Goal: Task Accomplishment & Management: Manage account settings

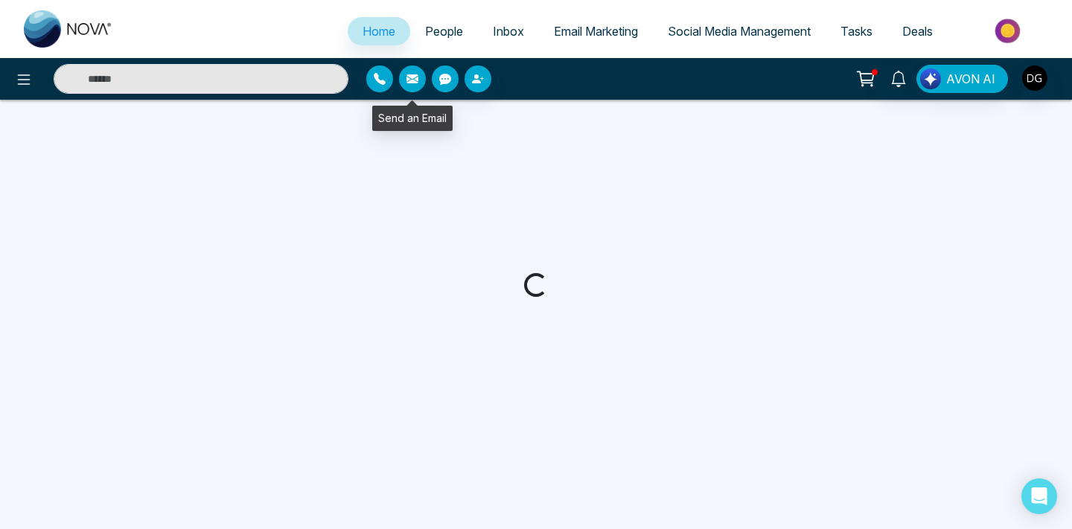
select select "*"
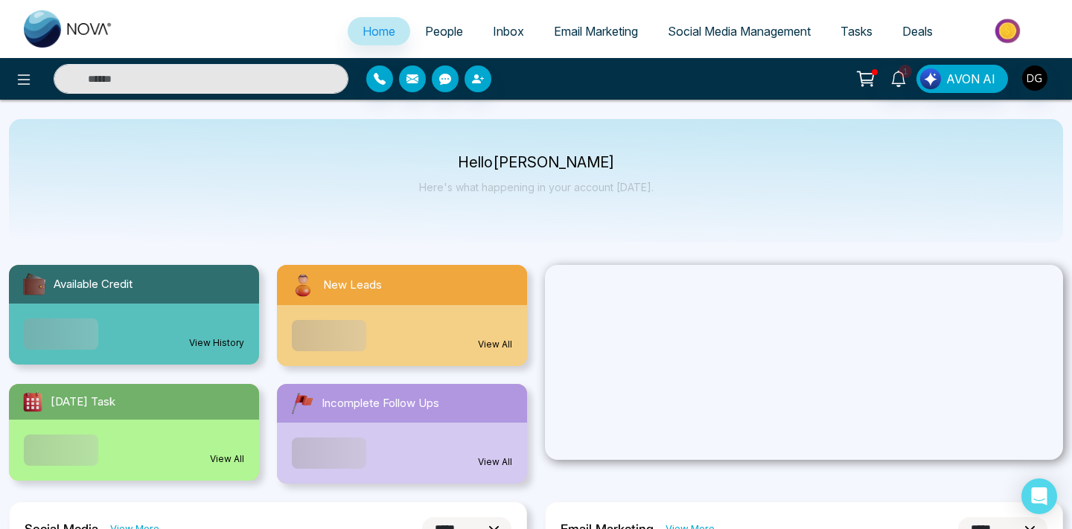
click at [438, 40] on link "People" at bounding box center [444, 31] width 68 height 28
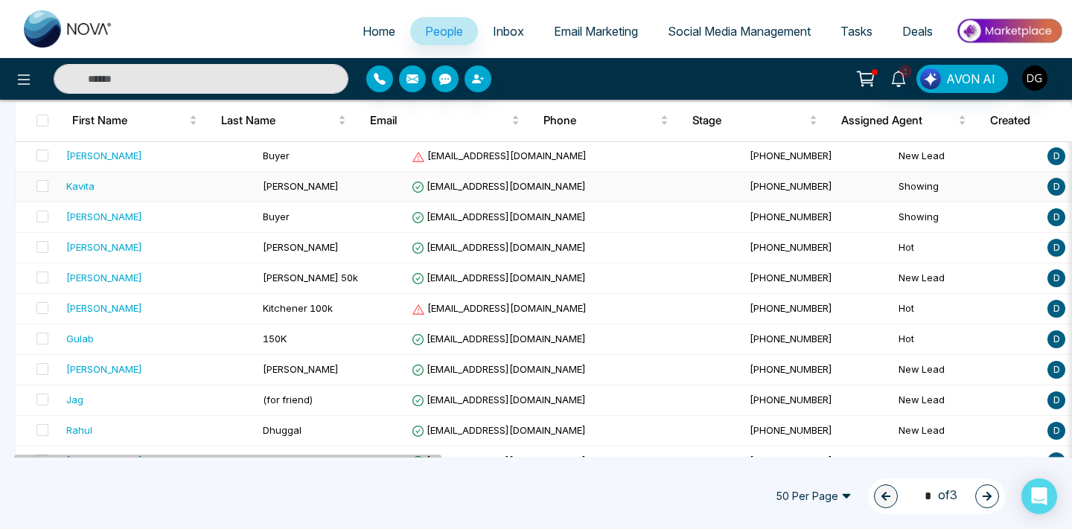
scroll to position [679, 0]
click at [184, 339] on div "Gulab" at bounding box center [158, 337] width 185 height 15
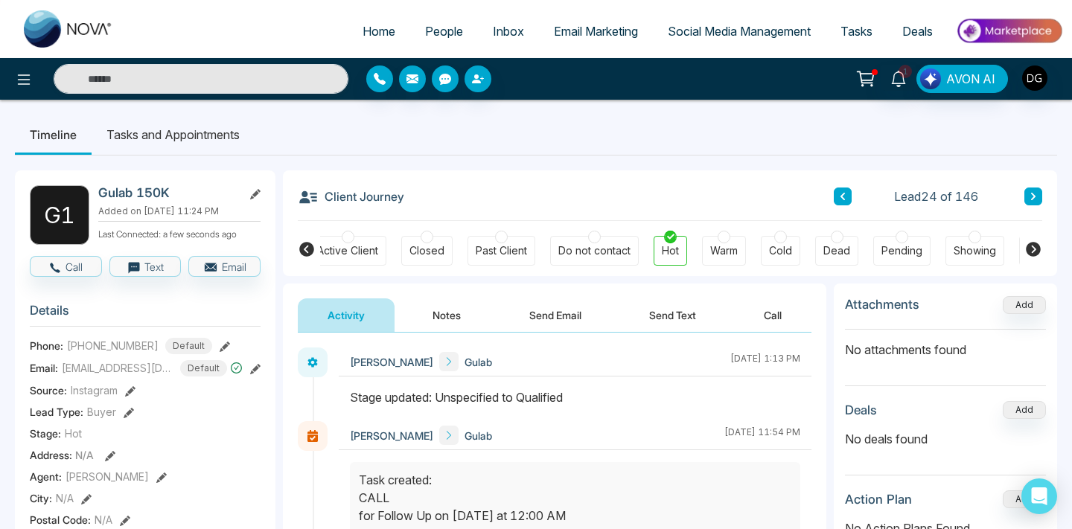
click at [450, 316] on button "Notes" at bounding box center [447, 314] width 88 height 33
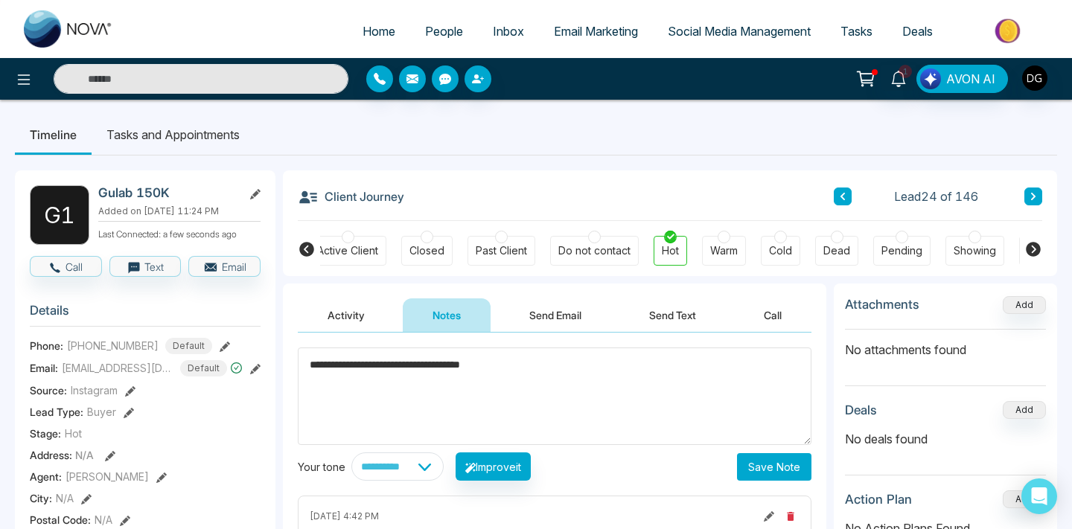
type textarea "**********"
click at [755, 470] on button "Save Note" at bounding box center [774, 467] width 74 height 28
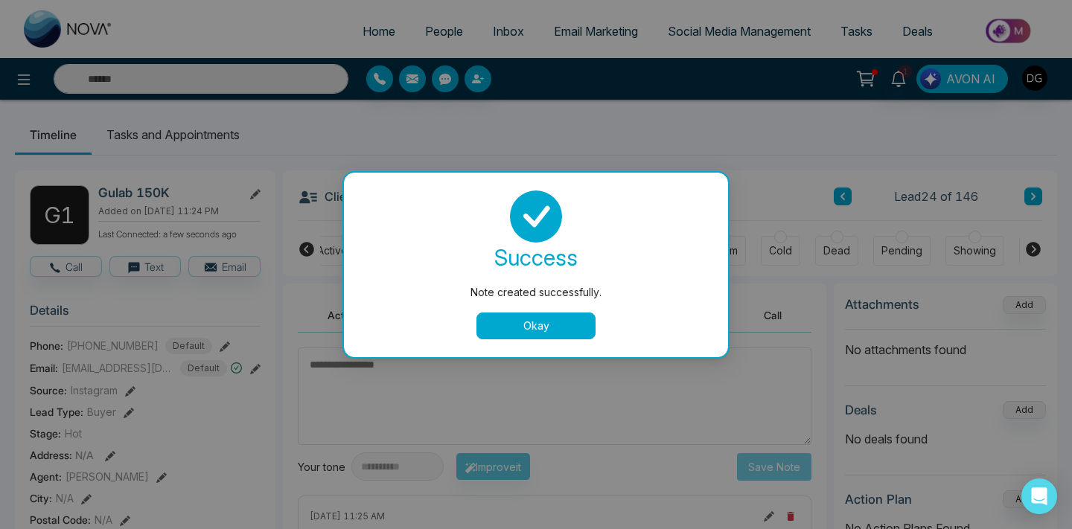
click at [554, 318] on button "Okay" at bounding box center [535, 326] width 119 height 27
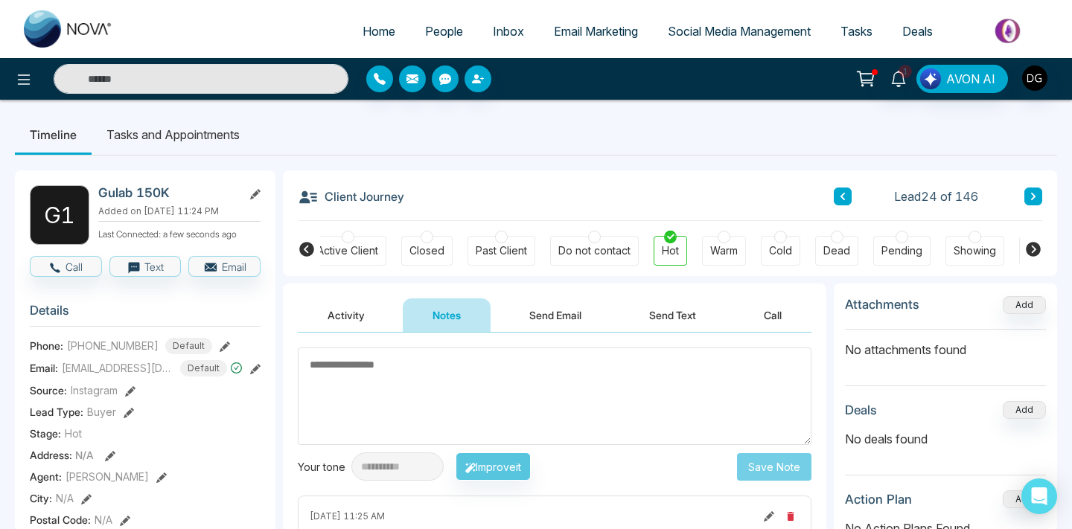
click at [431, 25] on span "People" at bounding box center [444, 31] width 38 height 15
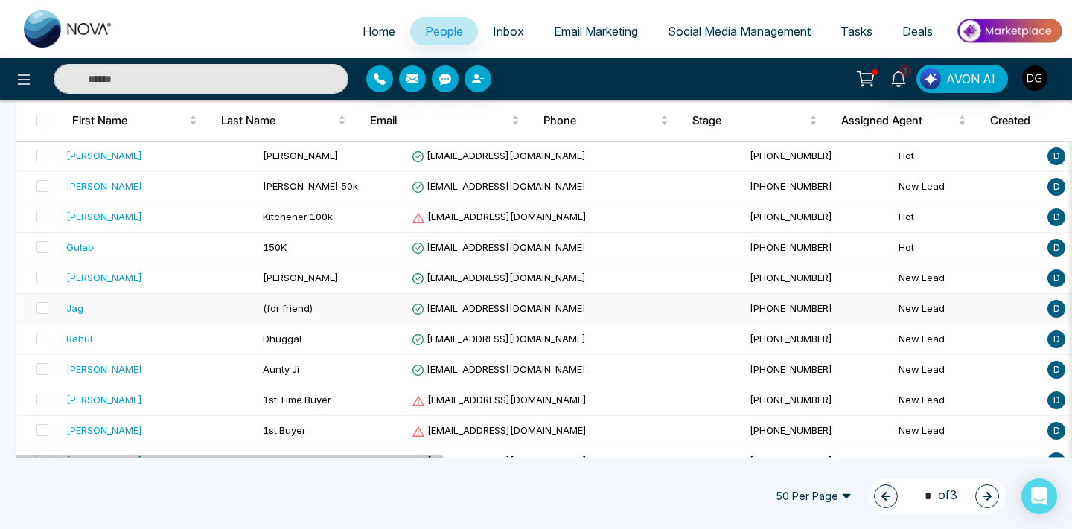
scroll to position [1372, 0]
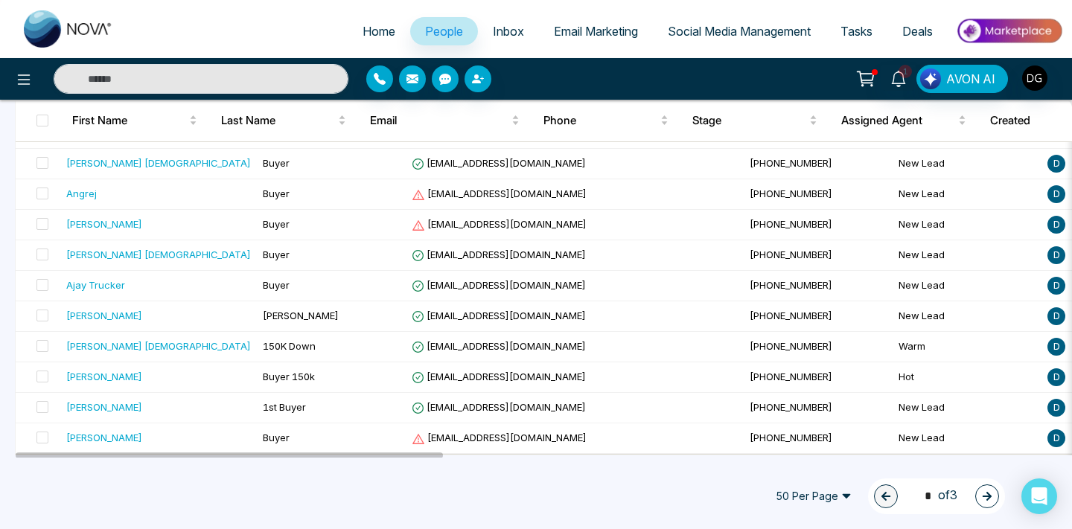
click at [986, 494] on icon "button" at bounding box center [987, 496] width 10 height 10
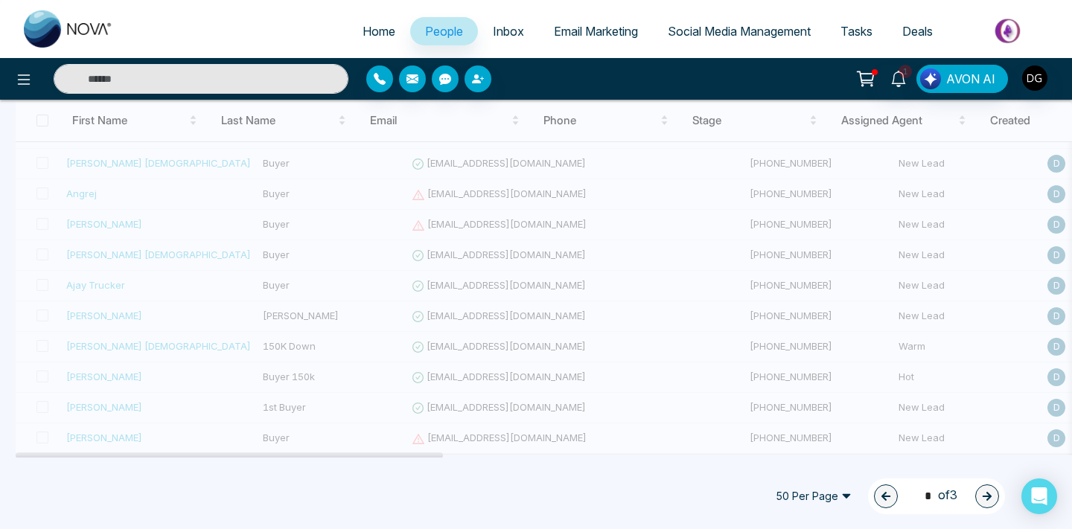
type input "*"
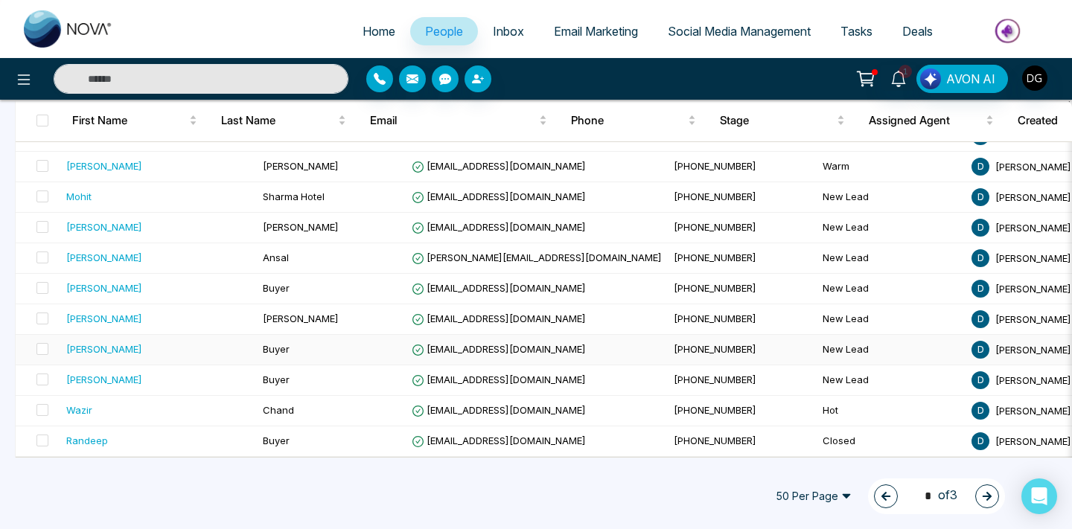
scroll to position [1369, 0]
click at [193, 411] on div "Wazir" at bounding box center [158, 410] width 185 height 15
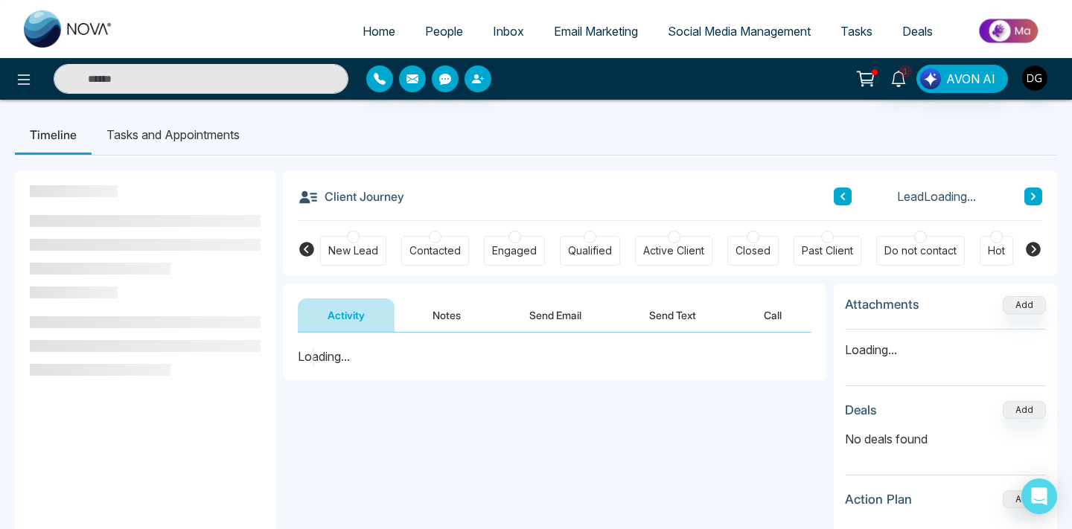
click at [457, 304] on button "Notes" at bounding box center [447, 314] width 88 height 33
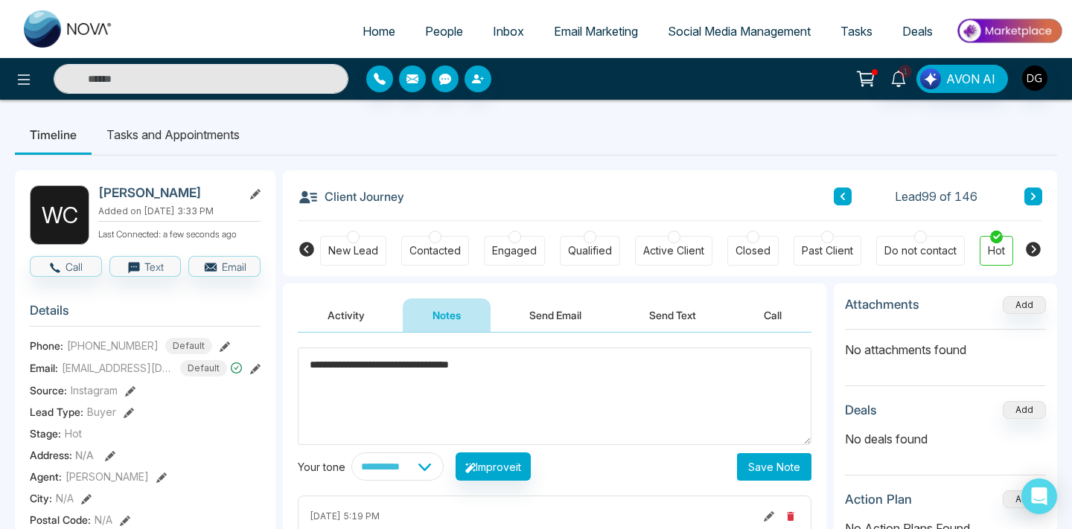
click at [315, 370] on textarea "**********" at bounding box center [555, 396] width 514 height 97
click at [492, 366] on textarea "**********" at bounding box center [555, 396] width 514 height 97
type textarea "**********"
click at [795, 460] on button "Save Note" at bounding box center [774, 467] width 74 height 28
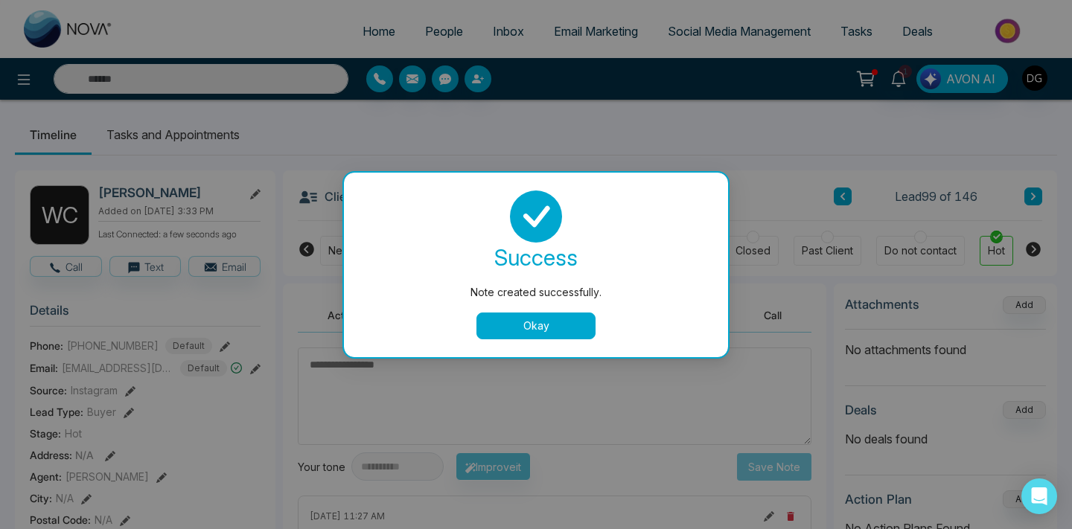
click at [566, 333] on button "Okay" at bounding box center [535, 326] width 119 height 27
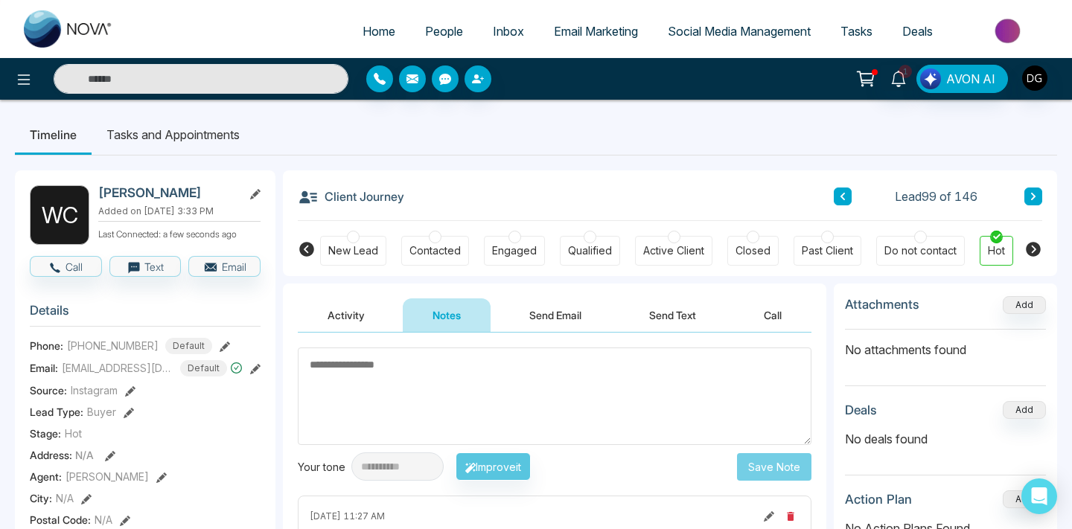
click at [431, 33] on span "People" at bounding box center [444, 31] width 38 height 15
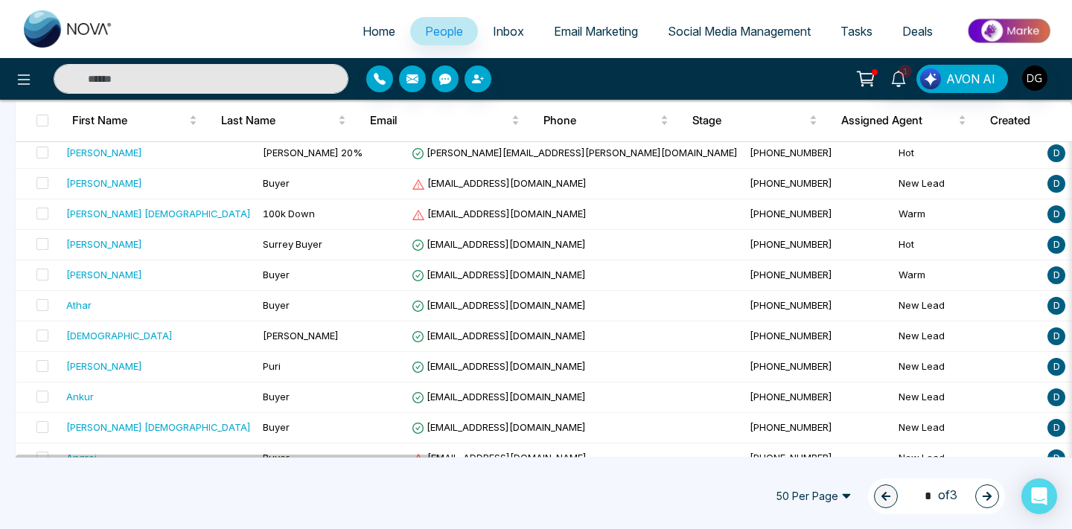
scroll to position [1372, 0]
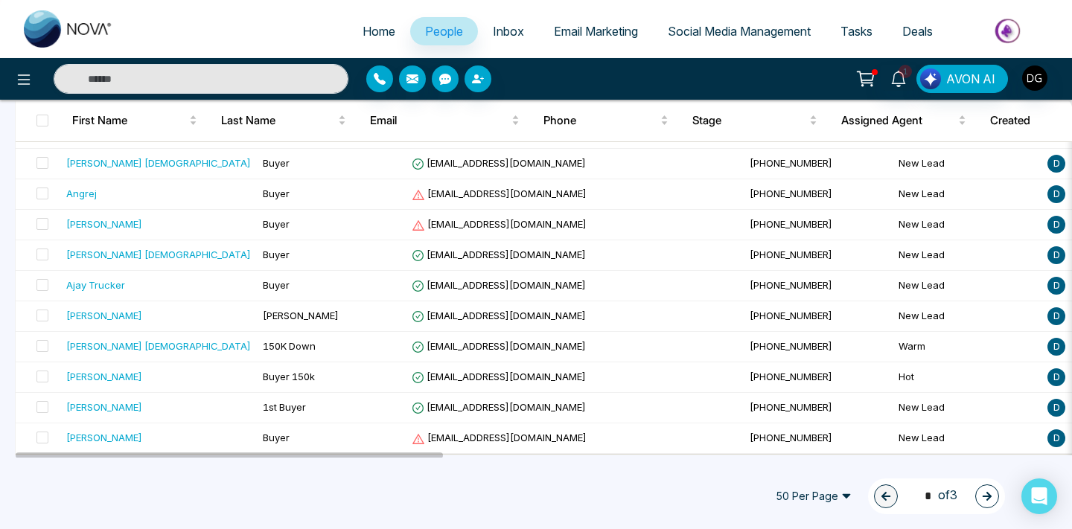
click at [982, 499] on icon "button" at bounding box center [987, 496] width 10 height 10
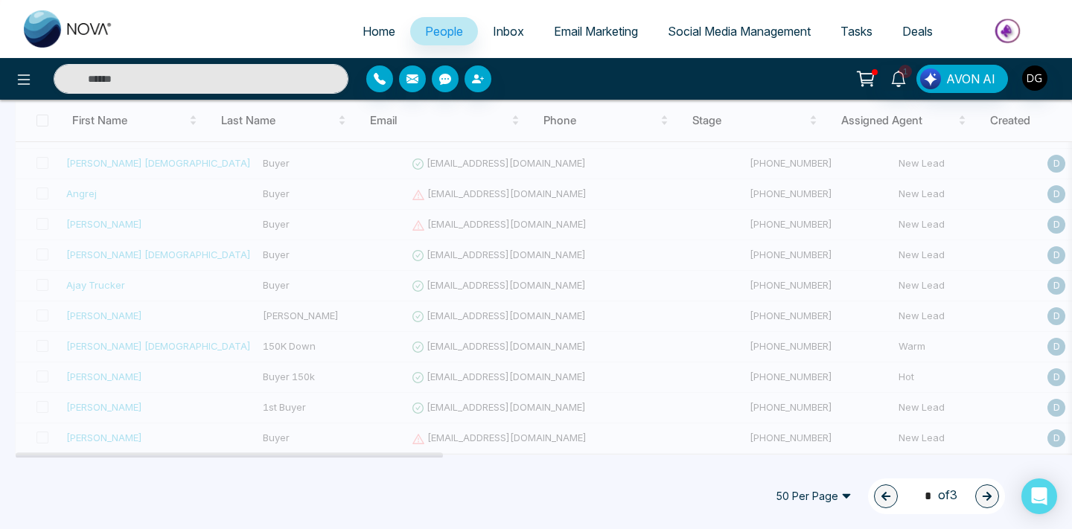
type input "*"
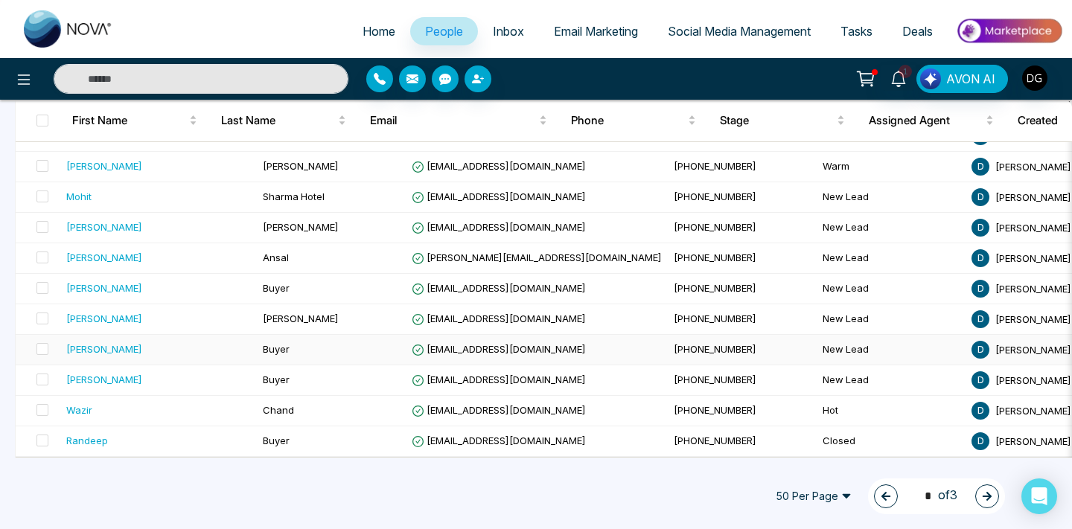
scroll to position [1369, 0]
click at [161, 382] on div "[PERSON_NAME]" at bounding box center [158, 380] width 185 height 15
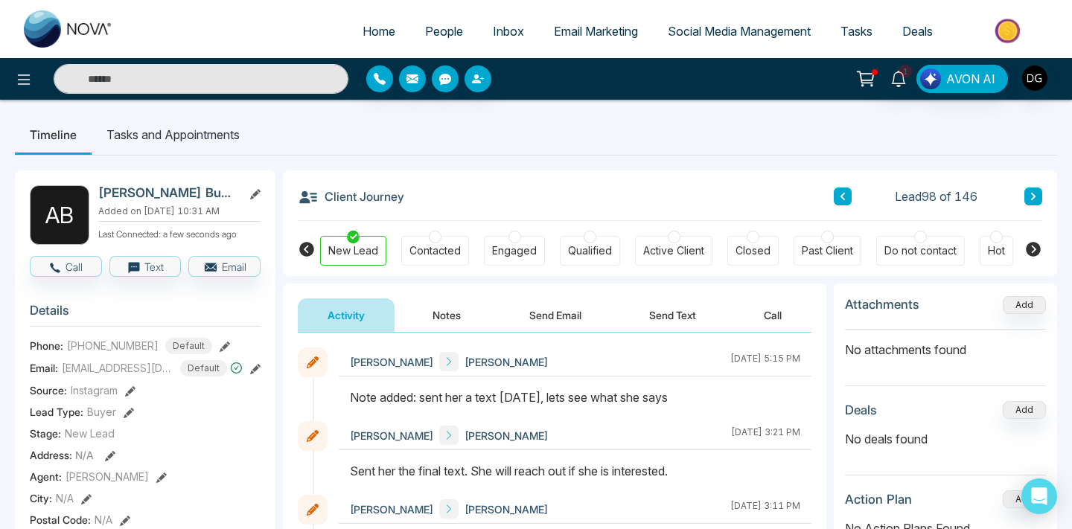
click at [438, 314] on button "Notes" at bounding box center [447, 314] width 88 height 33
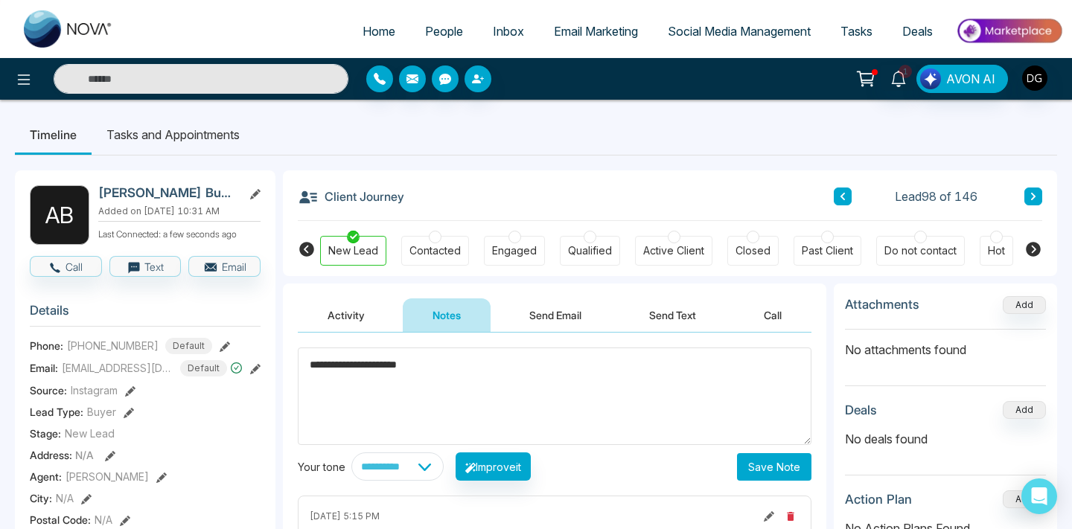
type textarea "**********"
click at [775, 470] on button "Save Note" at bounding box center [774, 467] width 74 height 28
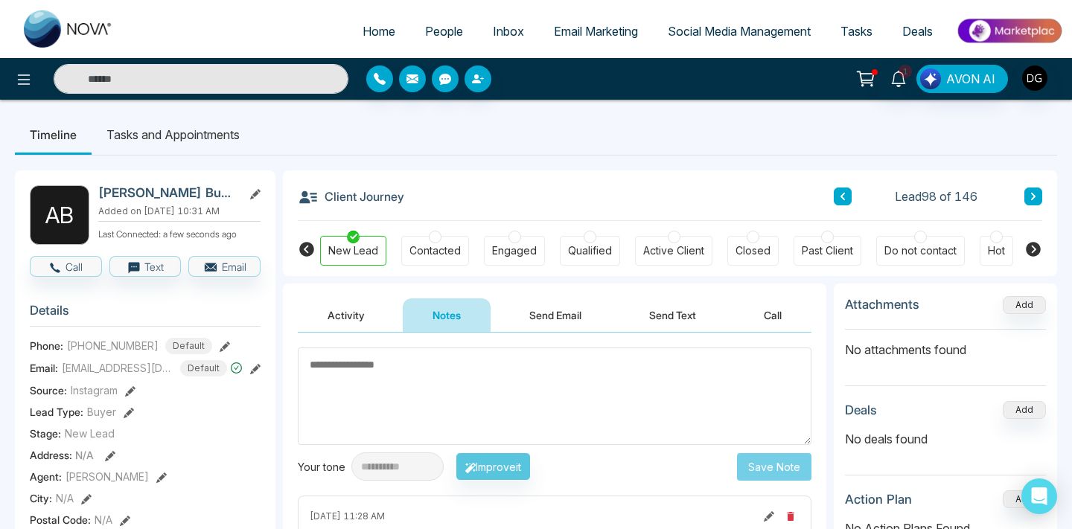
click at [432, 36] on span "People" at bounding box center [444, 31] width 38 height 15
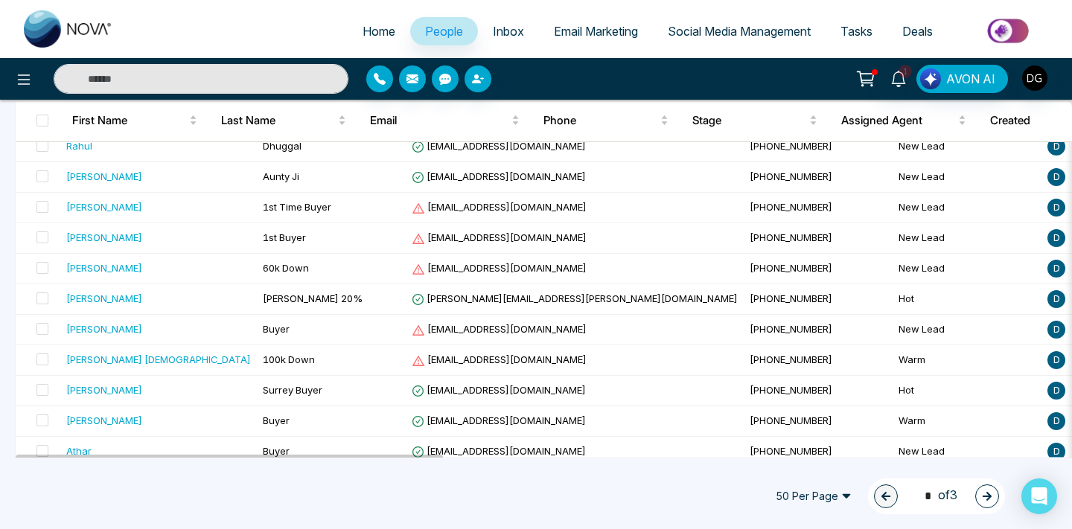
scroll to position [961, 0]
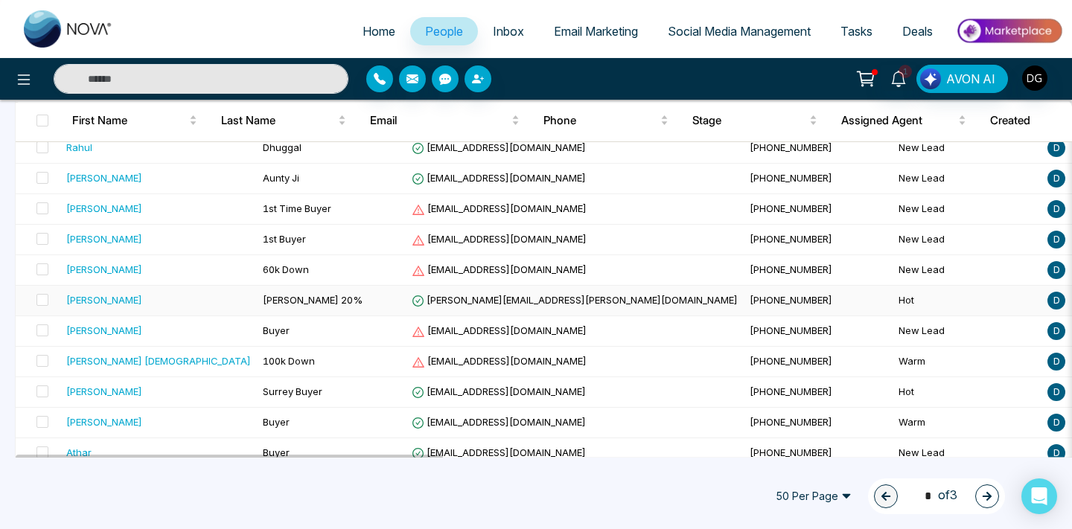
click at [138, 293] on div "[PERSON_NAME]" at bounding box center [158, 299] width 185 height 15
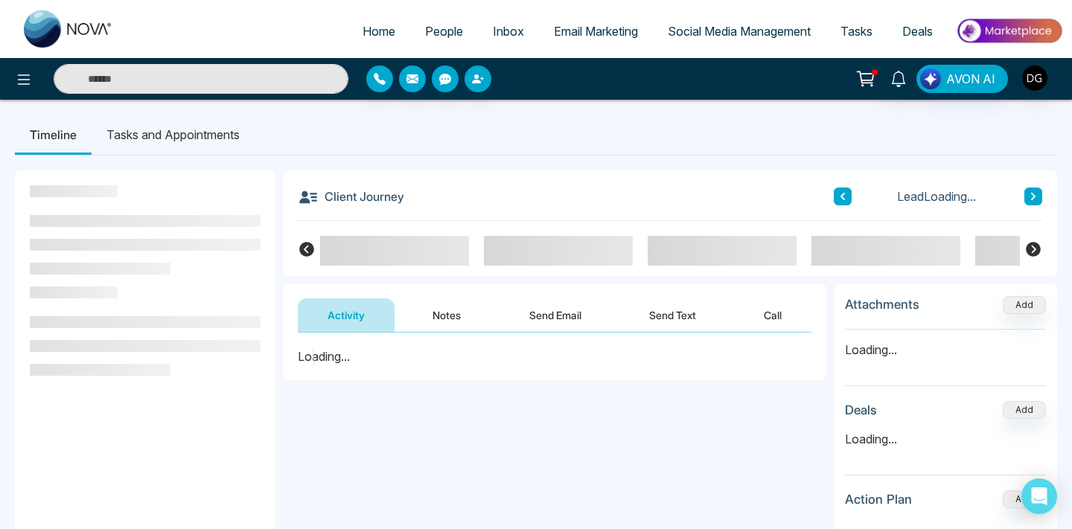
click at [457, 312] on button "Notes" at bounding box center [447, 314] width 88 height 33
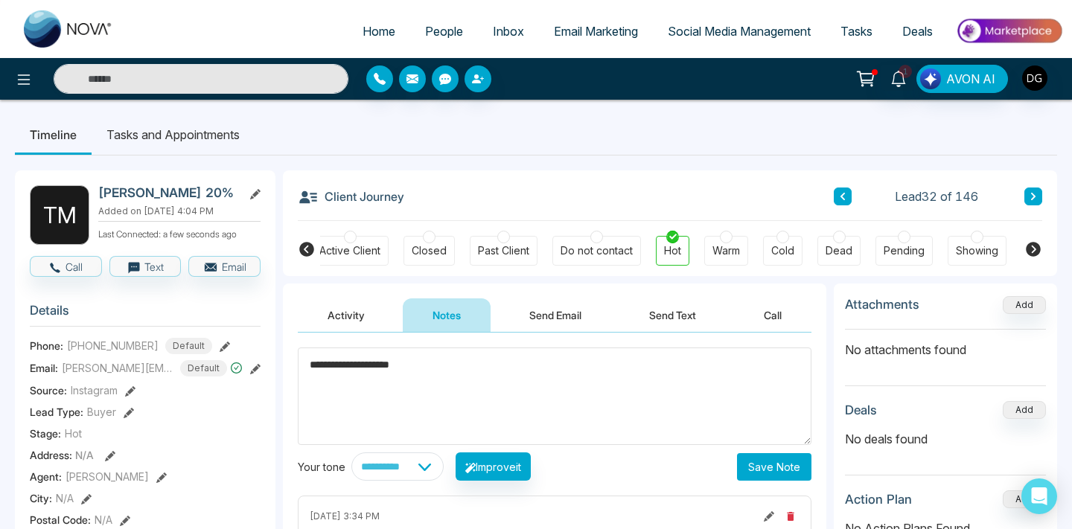
scroll to position [0, 326]
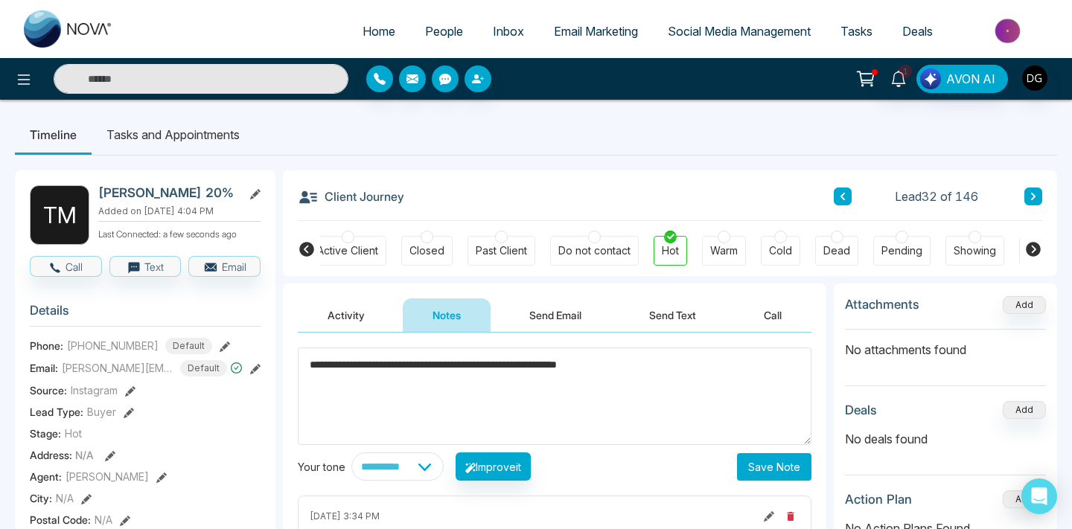
type textarea "**********"
click at [772, 467] on button "Save Note" at bounding box center [774, 467] width 74 height 28
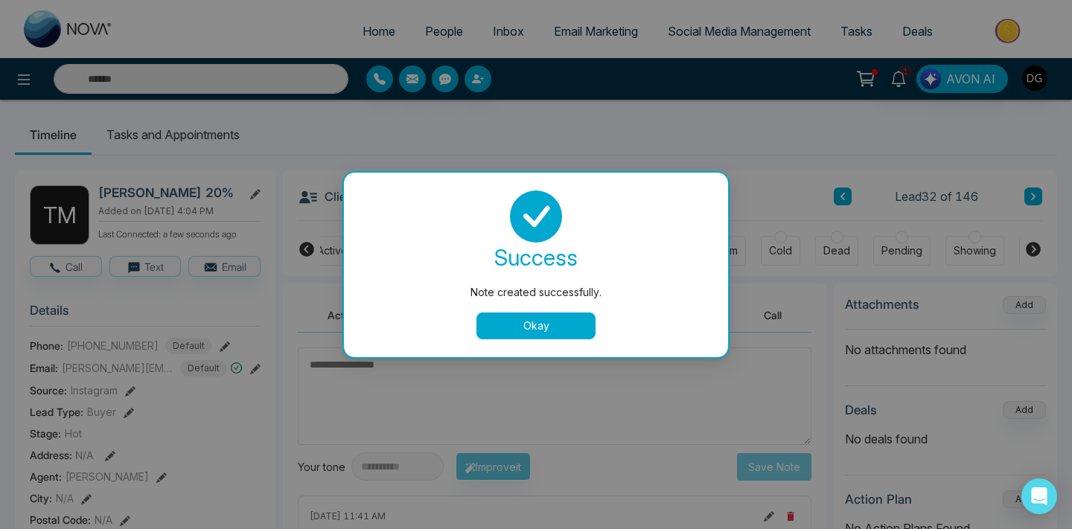
click at [521, 313] on button "Okay" at bounding box center [535, 326] width 119 height 27
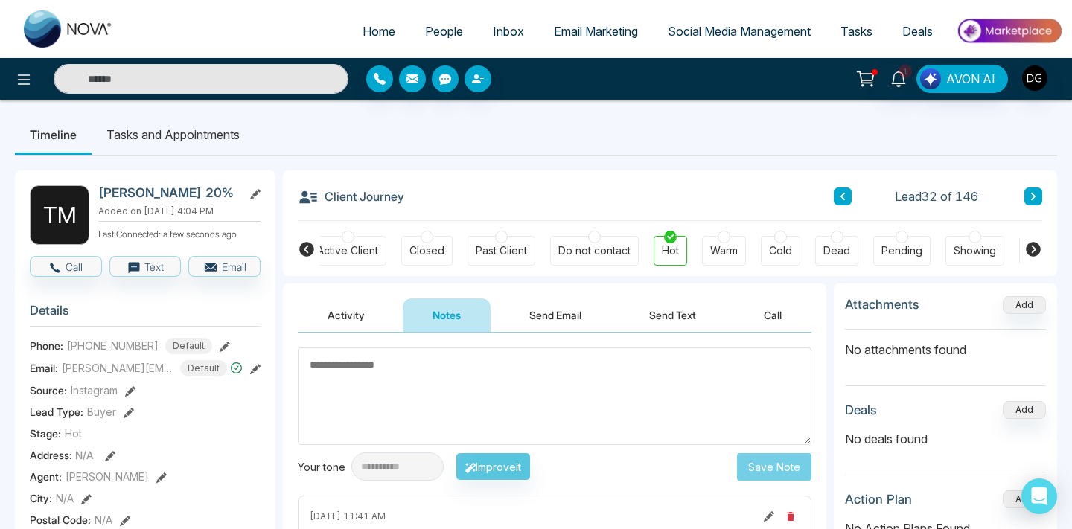
click at [432, 25] on span "People" at bounding box center [444, 31] width 38 height 15
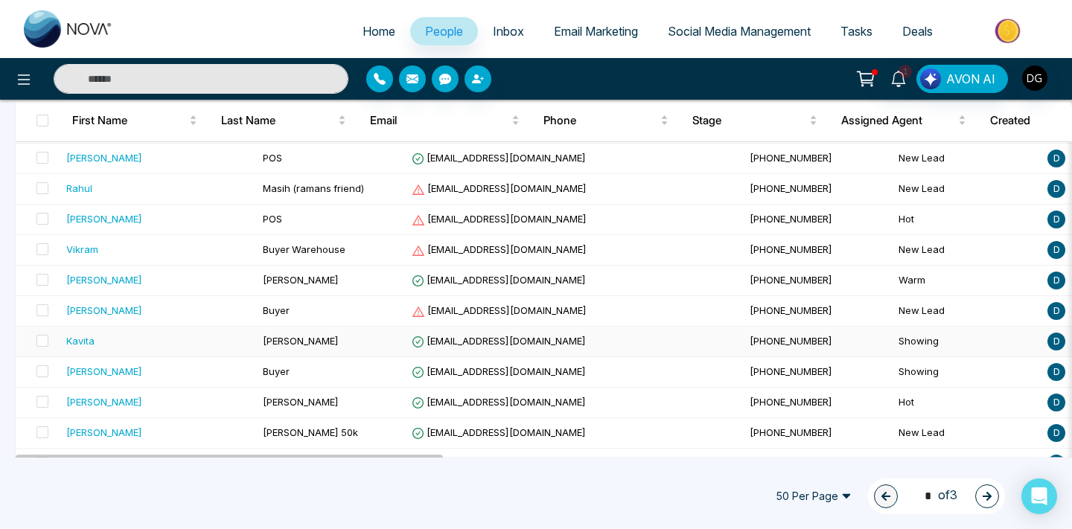
scroll to position [522, 0]
click at [163, 313] on div "[PERSON_NAME]" at bounding box center [158, 311] width 185 height 15
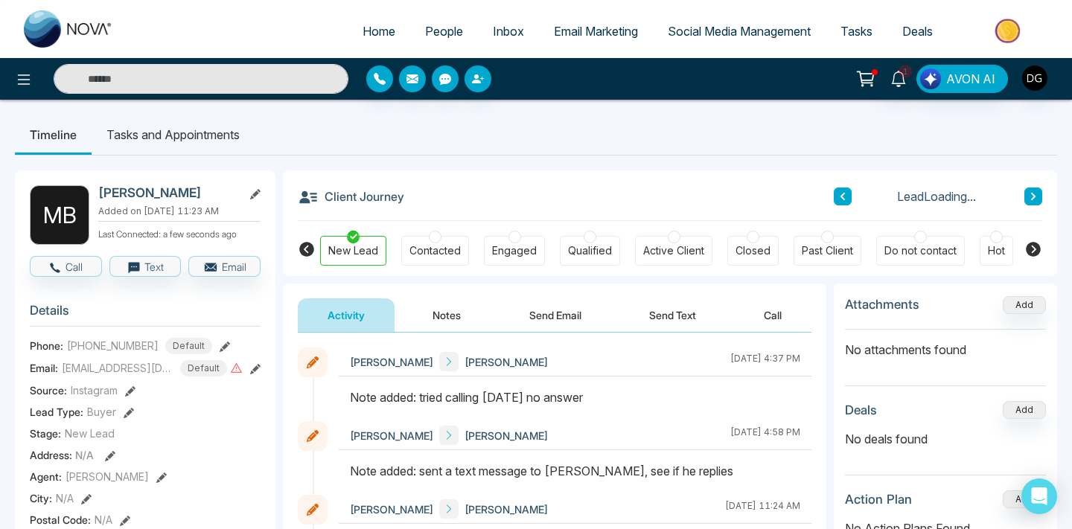
click at [425, 33] on span "People" at bounding box center [444, 31] width 38 height 15
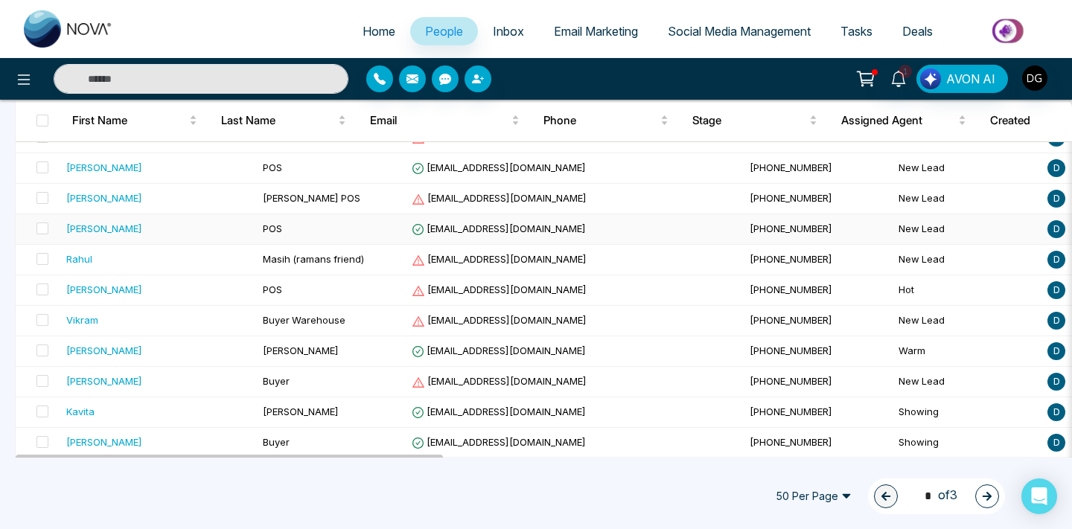
scroll to position [455, 0]
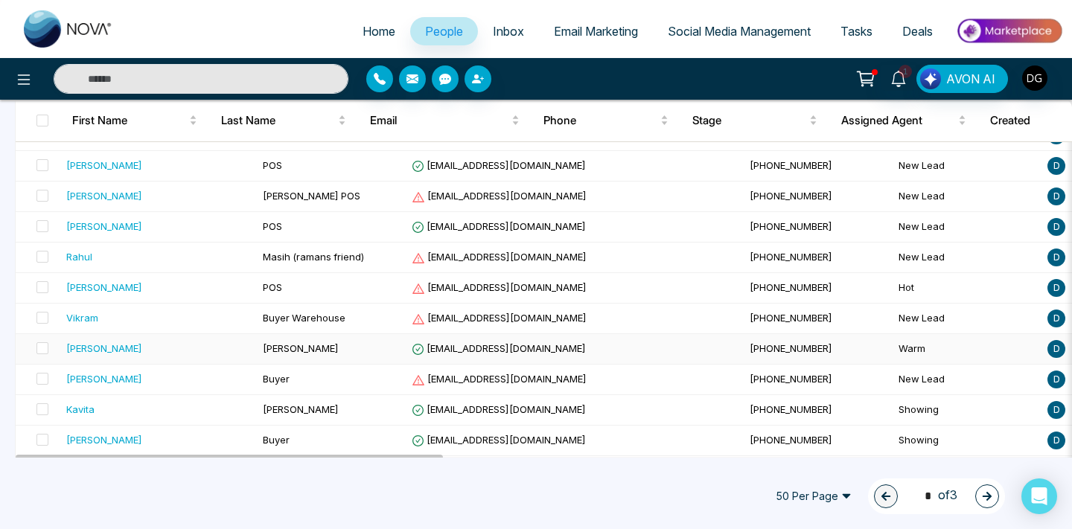
click at [159, 354] on div "[PERSON_NAME]" at bounding box center [158, 348] width 185 height 15
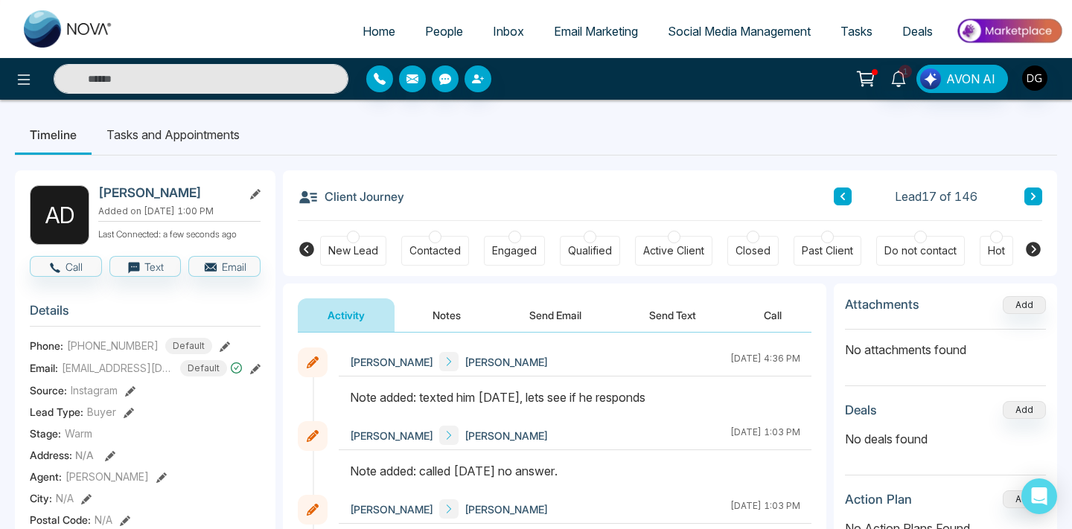
click at [440, 316] on button "Notes" at bounding box center [447, 314] width 88 height 33
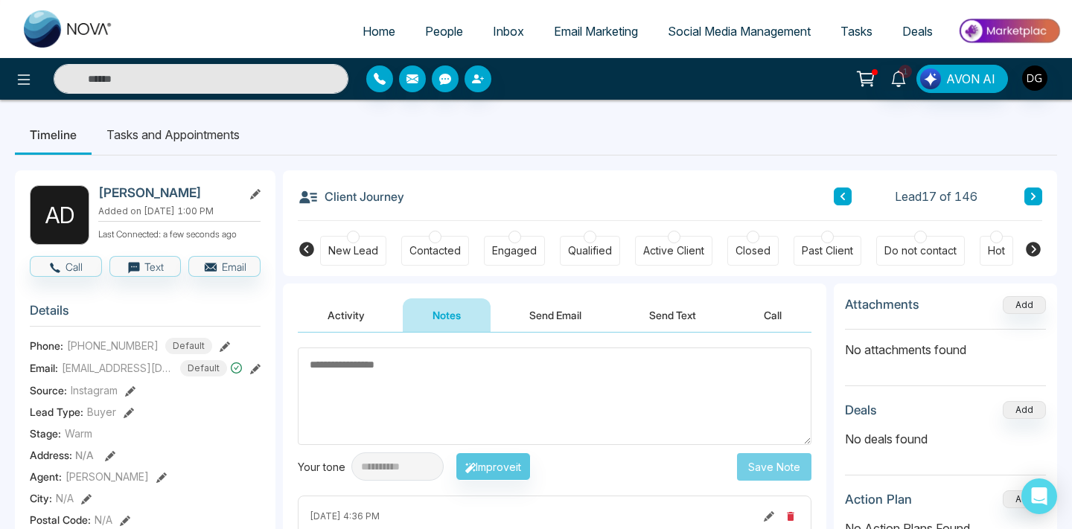
click at [443, 25] on span "People" at bounding box center [444, 31] width 38 height 15
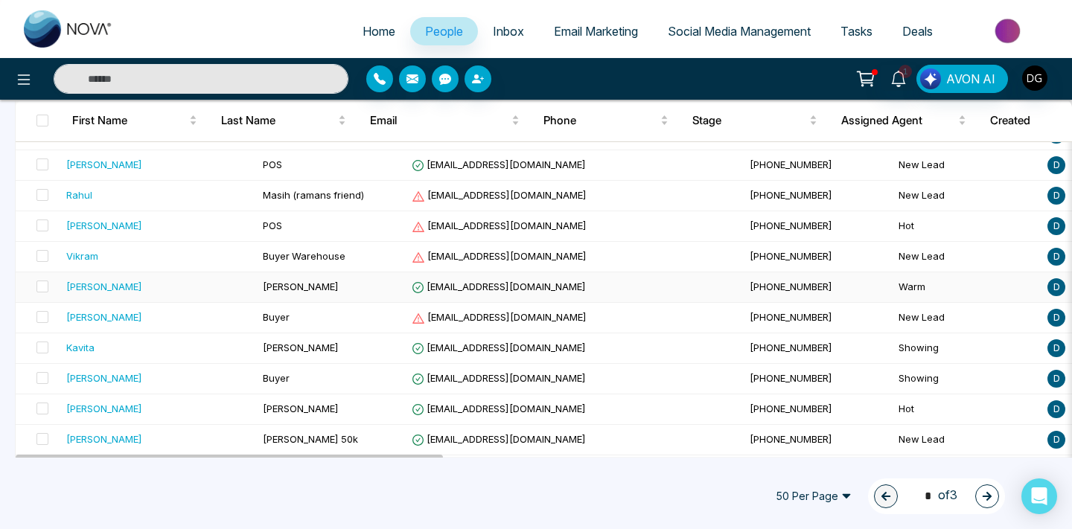
scroll to position [517, 0]
click at [165, 261] on div "Vikram" at bounding box center [158, 255] width 185 height 15
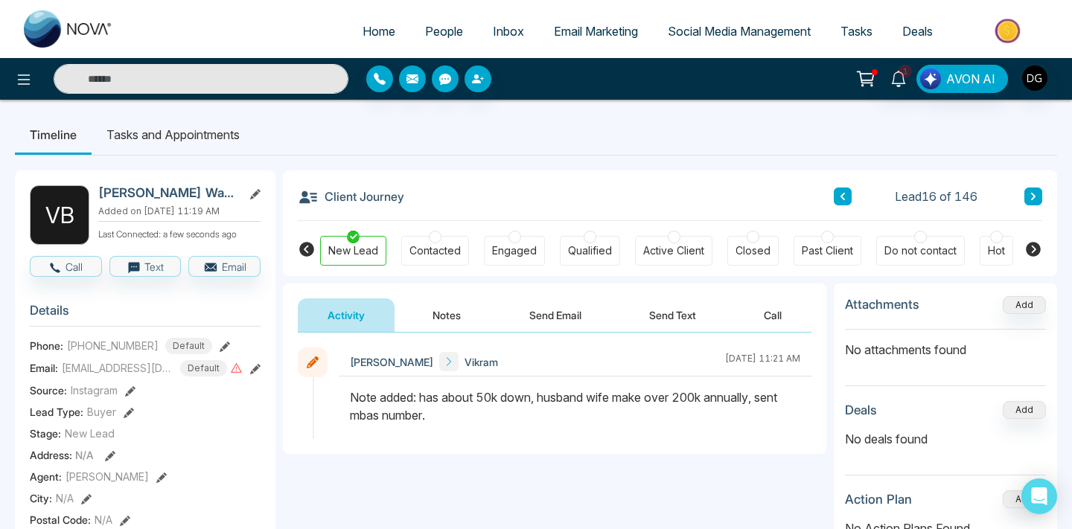
click at [451, 27] on span "People" at bounding box center [444, 31] width 38 height 15
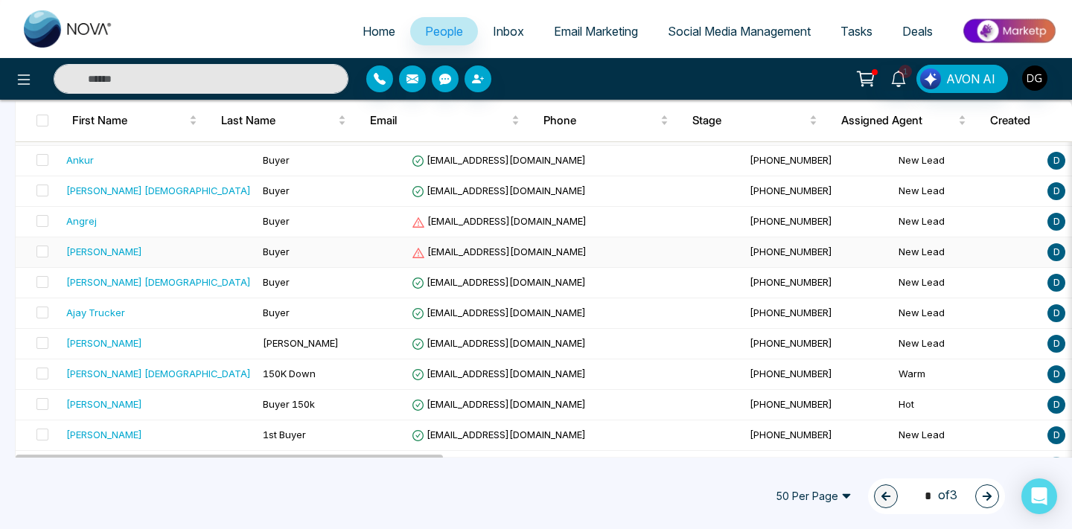
scroll to position [1372, 0]
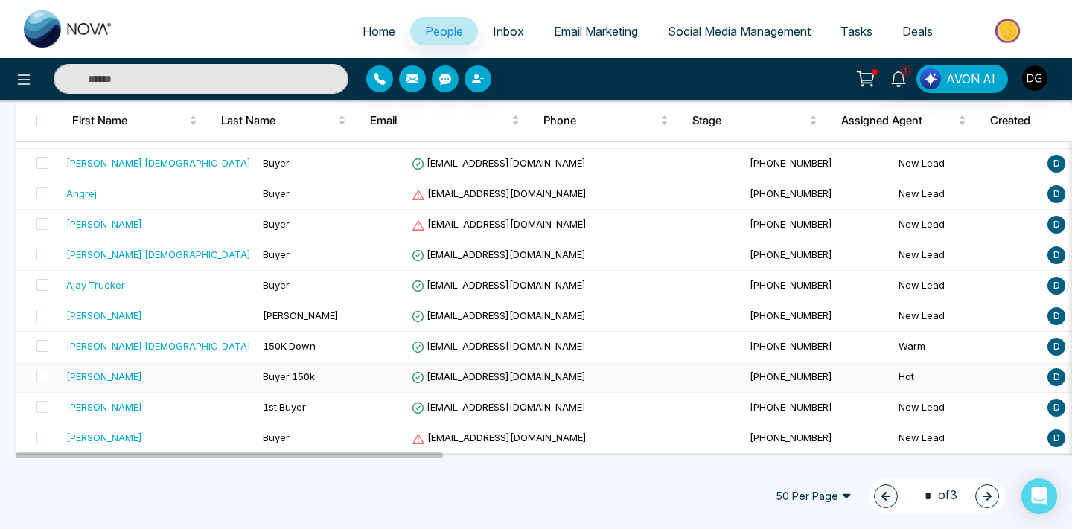
click at [146, 378] on div "[PERSON_NAME]" at bounding box center [158, 376] width 185 height 15
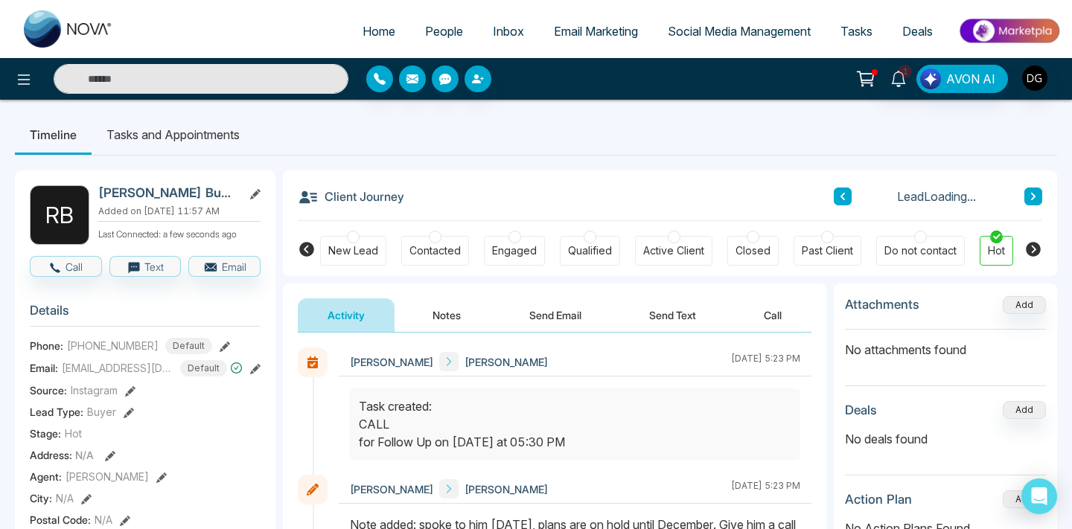
click at [438, 307] on button "Notes" at bounding box center [447, 314] width 88 height 33
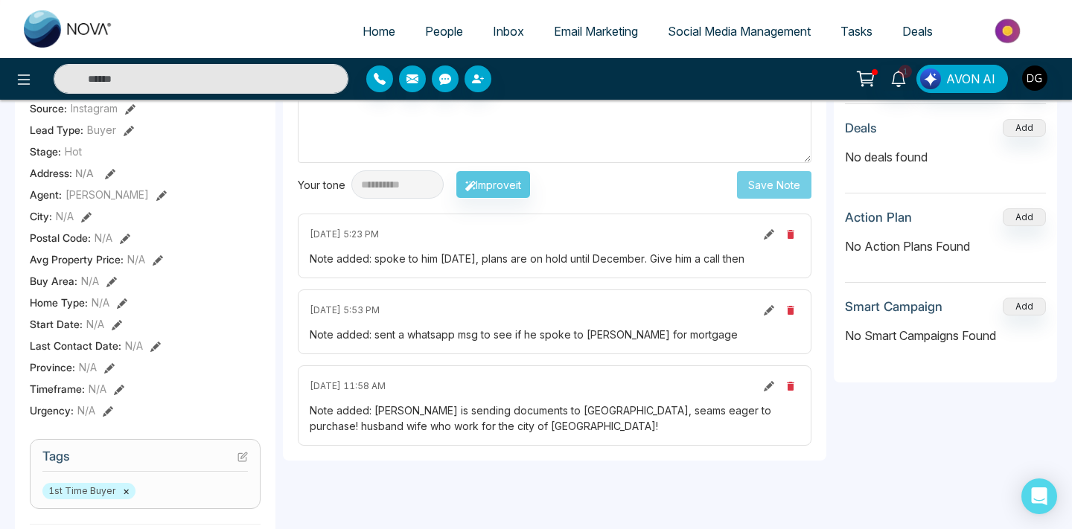
scroll to position [285, 0]
